Goal: Task Accomplishment & Management: Manage account settings

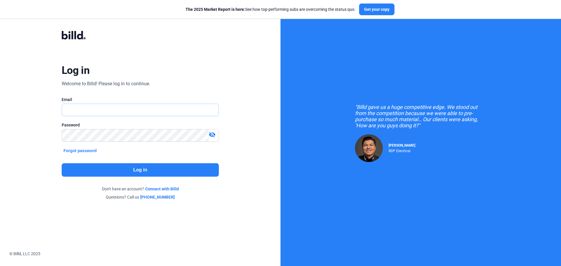
click at [87, 115] on input "text" at bounding box center [140, 110] width 157 height 12
type input "[EMAIL_ADDRESS][DOMAIN_NAME]"
click at [95, 167] on button "Log in" at bounding box center [140, 169] width 157 height 13
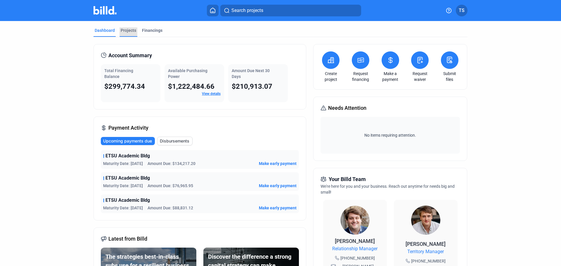
click at [125, 30] on div "Projects" at bounding box center [128, 30] width 15 height 6
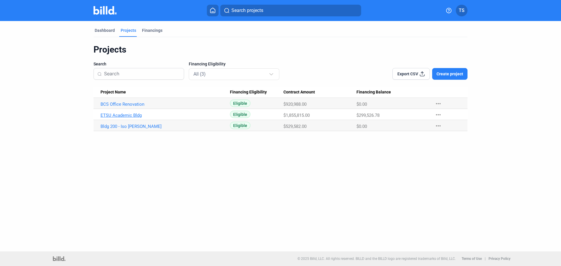
click at [134, 107] on link "ETSU Academic Bldg" at bounding box center [166, 104] width 130 height 5
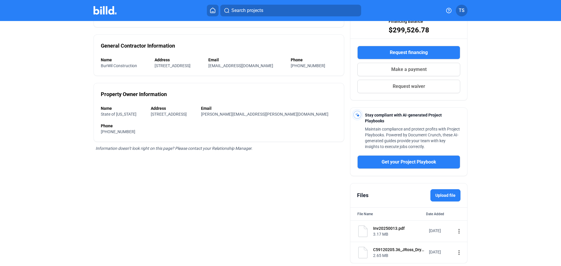
scroll to position [103, 0]
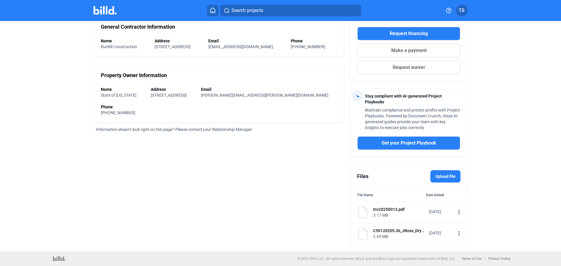
click at [456, 212] on mat-icon "more_vert" at bounding box center [459, 212] width 7 height 7
click at [459, 223] on span "View" at bounding box center [460, 222] width 8 height 4
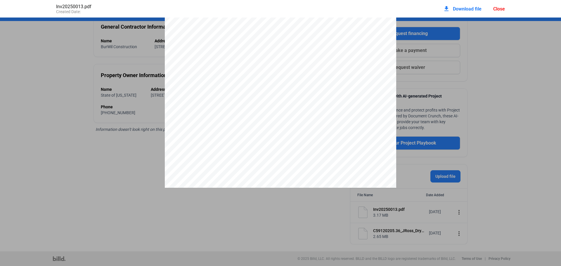
scroll to position [0, 0]
click at [308, 211] on pdf-viewer at bounding box center [280, 124] width 561 height 213
drag, startPoint x: 241, startPoint y: 234, endPoint x: 241, endPoint y: 229, distance: 5.6
click at [241, 232] on div "Inv20250013.pdf Created Date: download Download file Close" at bounding box center [280, 133] width 561 height 266
click at [383, 228] on pdf-viewer at bounding box center [280, 124] width 561 height 213
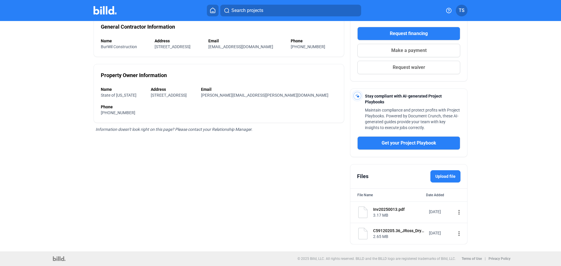
click at [401, 233] on div "C59120205.36_JRoss_Drywall.pdf" at bounding box center [399, 231] width 52 height 6
click at [400, 229] on div "C59120205.36_JRoss_Drywall.pdf" at bounding box center [399, 231] width 52 height 6
click at [459, 233] on div "C59120205.36_JRoss_Drywall.pdf 2.65 MB [DATE] more_vert" at bounding box center [409, 233] width 117 height 21
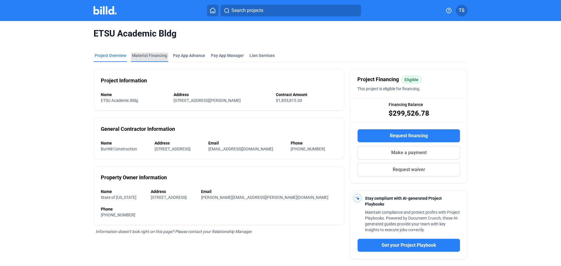
click at [142, 56] on div "Material Financing" at bounding box center [149, 56] width 35 height 6
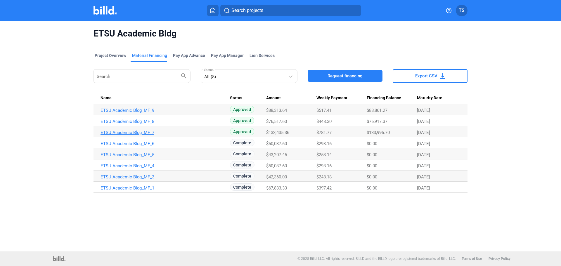
click at [112, 113] on link "ETSU Academic Bldg_MF_7" at bounding box center [166, 110] width 130 height 5
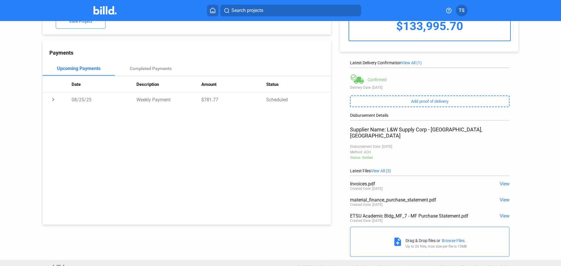
scroll to position [52, 0]
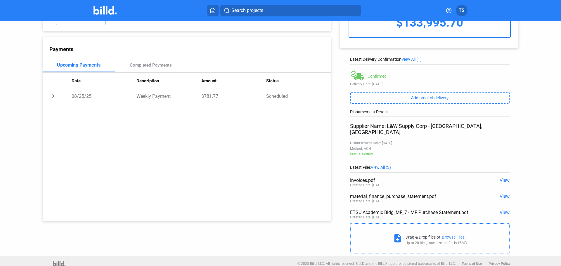
click at [505, 178] on span "View" at bounding box center [505, 181] width 10 height 6
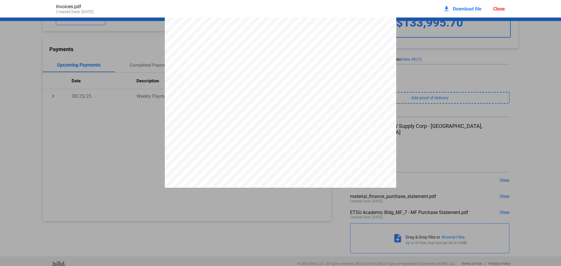
scroll to position [7150, 0]
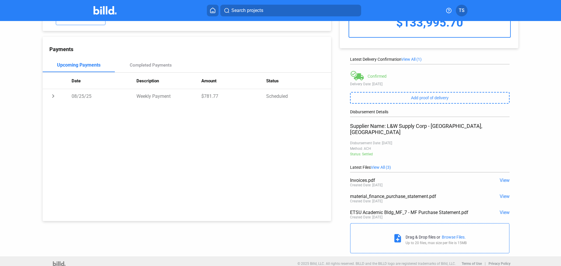
scroll to position [0, 0]
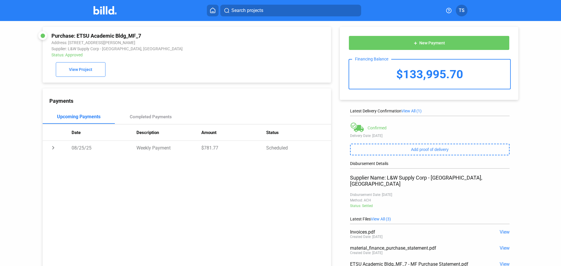
click at [420, 40] on button "add New Payment" at bounding box center [429, 43] width 161 height 15
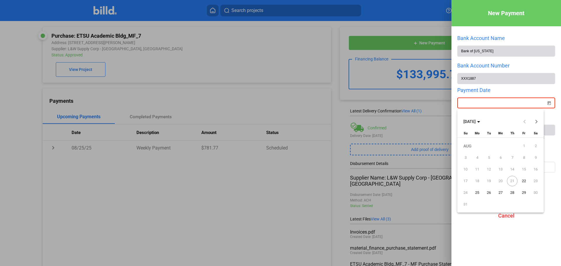
click at [482, 105] on div "New Payment Bank Account Name Bank of [US_STATE] Bank Account Number XXX1887 Pa…" at bounding box center [280, 133] width 561 height 266
click at [513, 181] on span "21" at bounding box center [512, 181] width 11 height 11
click at [523, 181] on span "22" at bounding box center [524, 181] width 11 height 11
type input "[DATE]"
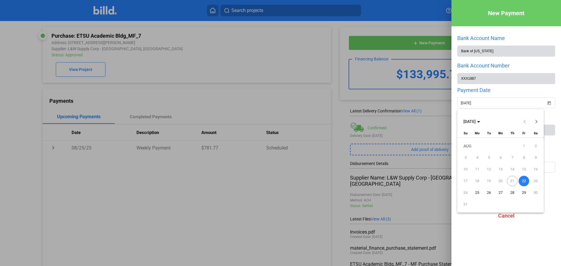
click at [500, 201] on div "[DATE] [DATE] [DATE] Su [DATE] Mo [DATE] Tu [DATE] We [DATE] Th [DATE] Fr [DATE…" at bounding box center [501, 160] width 87 height 103
click at [524, 182] on span "22" at bounding box center [524, 181] width 11 height 11
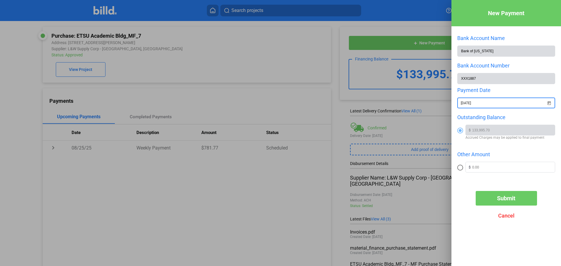
click at [505, 200] on span "Submit" at bounding box center [506, 198] width 18 height 7
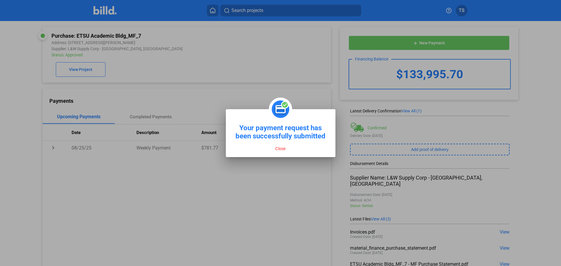
click at [279, 147] on button "Close" at bounding box center [281, 148] width 14 height 5
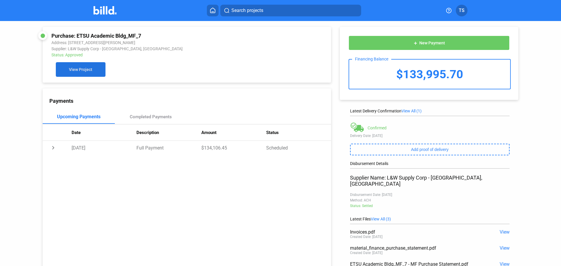
click at [84, 68] on button "View Project" at bounding box center [81, 69] width 50 height 15
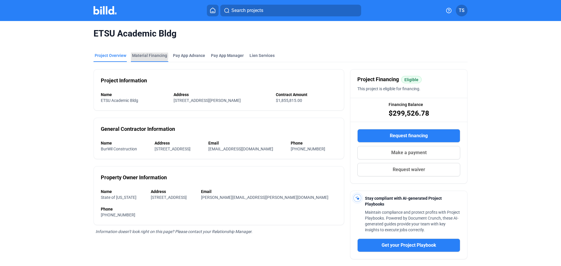
click at [146, 56] on div "Material Financing" at bounding box center [149, 56] width 35 height 6
